Goal: Navigation & Orientation: Go to known website

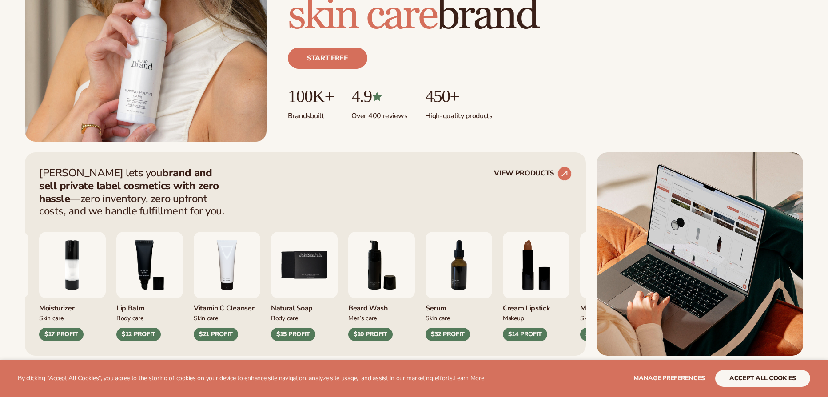
scroll to position [222, 0]
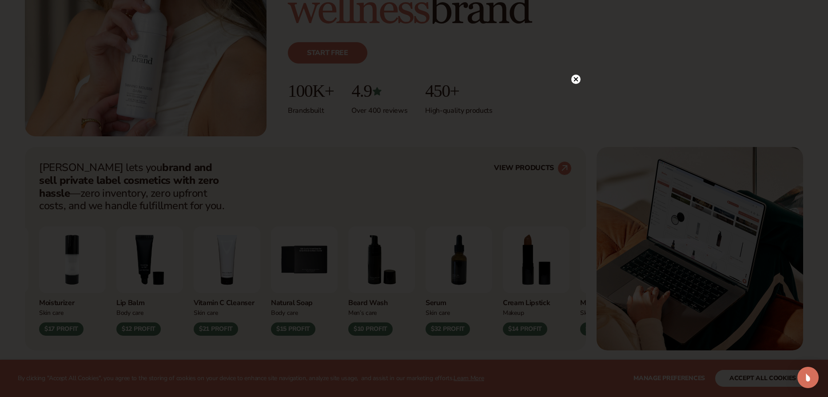
click at [579, 81] on circle at bounding box center [575, 79] width 9 height 9
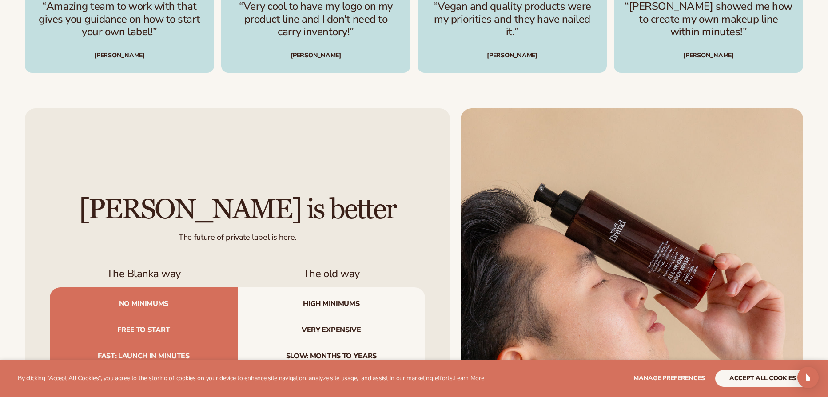
scroll to position [2977, 0]
